Goal: Task Accomplishment & Management: Complete application form

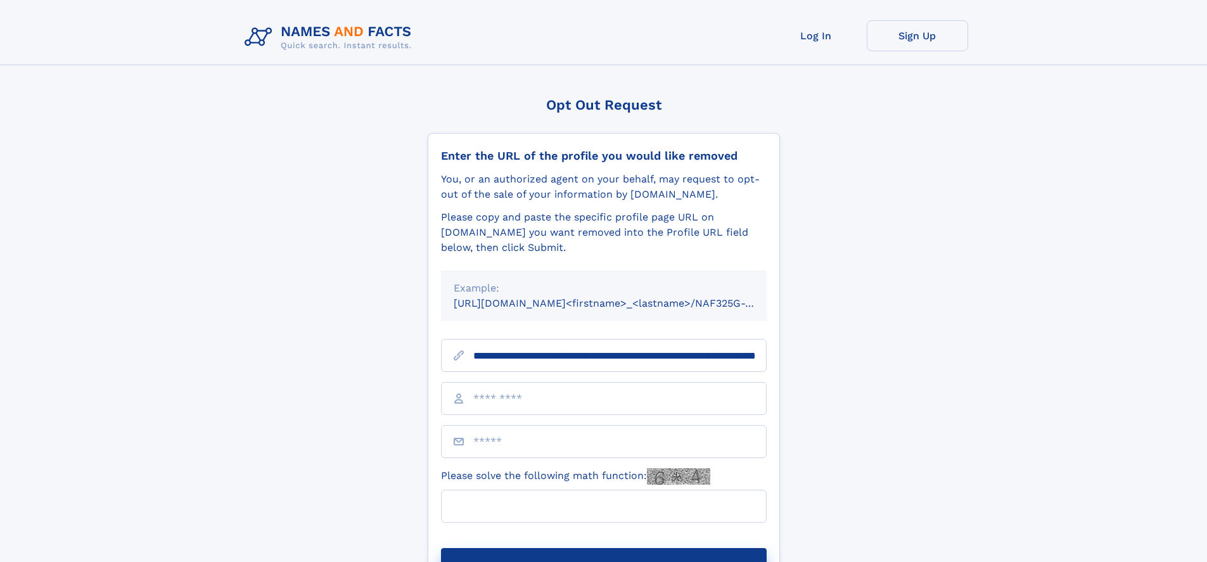
scroll to position [0, 129]
type input "**********"
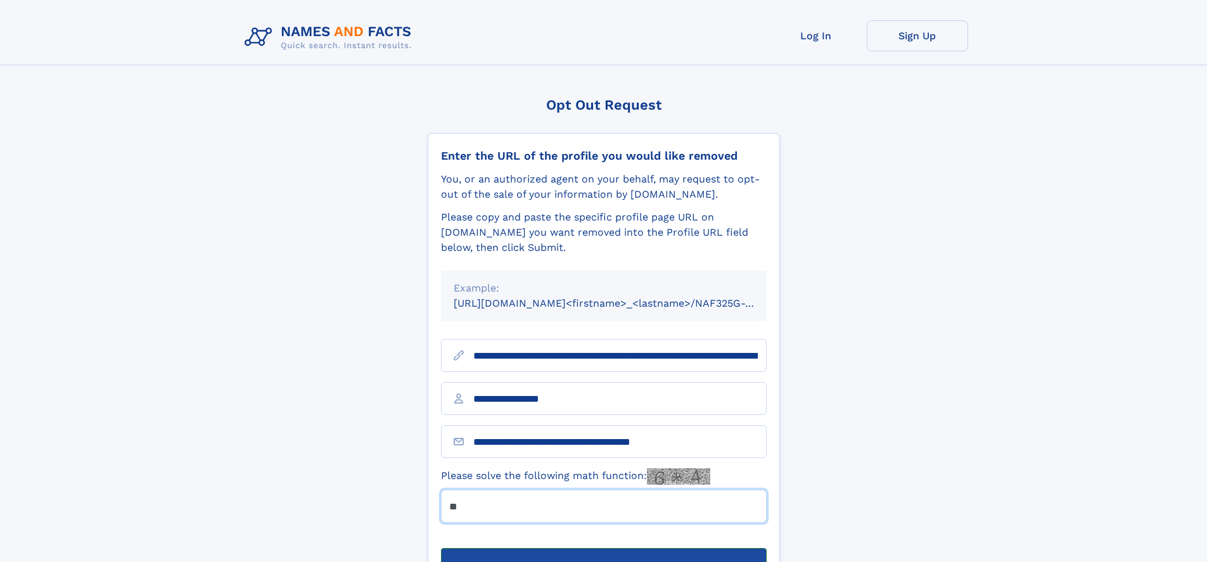
type input "**"
click at [603, 548] on button "Submit Opt Out Request" at bounding box center [604, 568] width 326 height 41
